Goal: Task Accomplishment & Management: Manage account settings

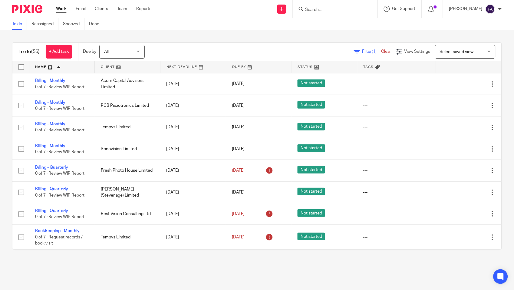
click at [3, 59] on div "To do (56) + Add task Due by All All Today Tomorrow This week Next week This mo…" at bounding box center [257, 145] width 514 height 231
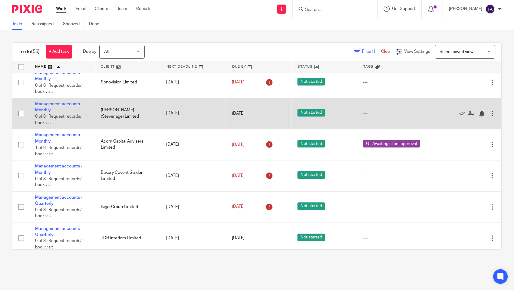
scroll to position [316, 0]
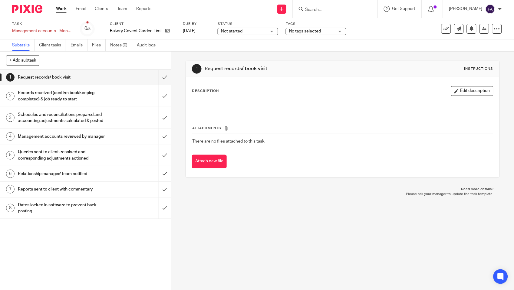
click at [314, 31] on span "No tags selected" at bounding box center [305, 31] width 32 height 4
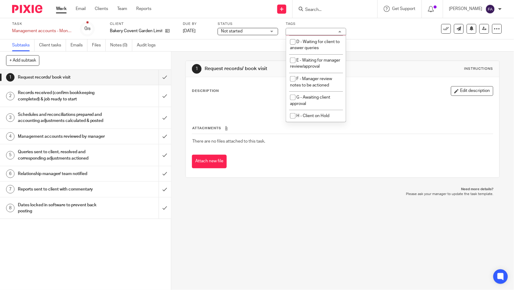
scroll to position [67, 0]
click at [313, 71] on li "E - Waiting for manager review/approval" at bounding box center [316, 63] width 60 height 18
checkbox input "true"
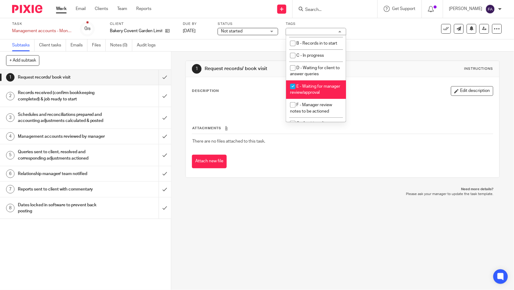
scroll to position [0, 0]
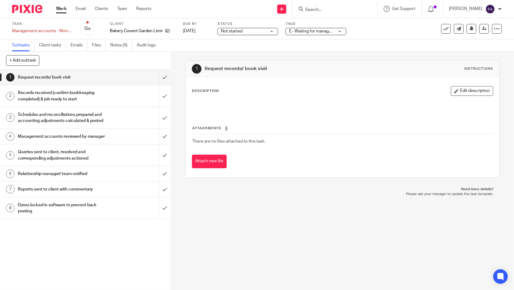
click at [394, 69] on div "1 Request records/ book visit Instructions" at bounding box center [343, 69] width 302 height 10
click at [483, 26] on icon at bounding box center [485, 28] width 5 height 5
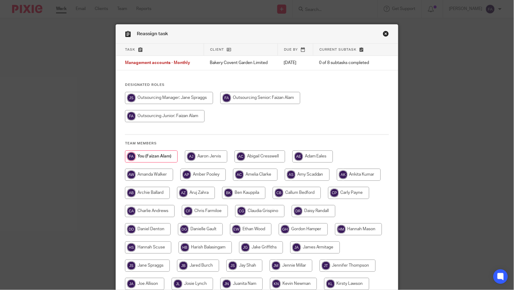
click at [189, 99] on input "radio" at bounding box center [169, 98] width 88 height 12
radio input "true"
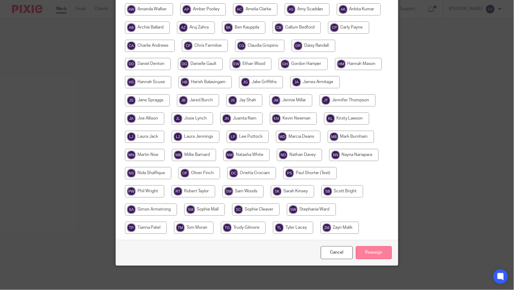
click at [373, 253] on input "Reassign" at bounding box center [374, 252] width 36 height 13
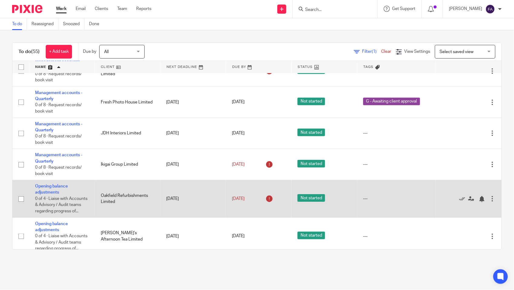
scroll to position [471, 0]
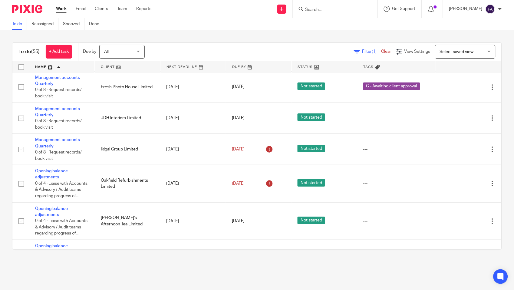
click at [6, 122] on div "To do (55) + Add task Due by All All [DATE] [DATE] This week Next week This mon…" at bounding box center [257, 145] width 514 height 231
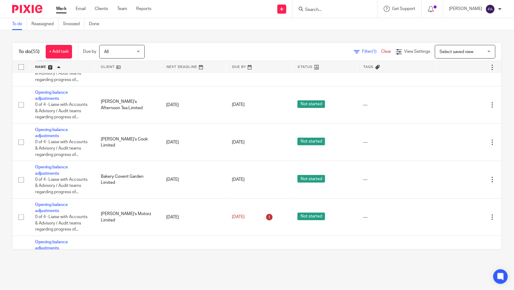
scroll to position [572, 0]
